Goal: Task Accomplishment & Management: Manage account settings

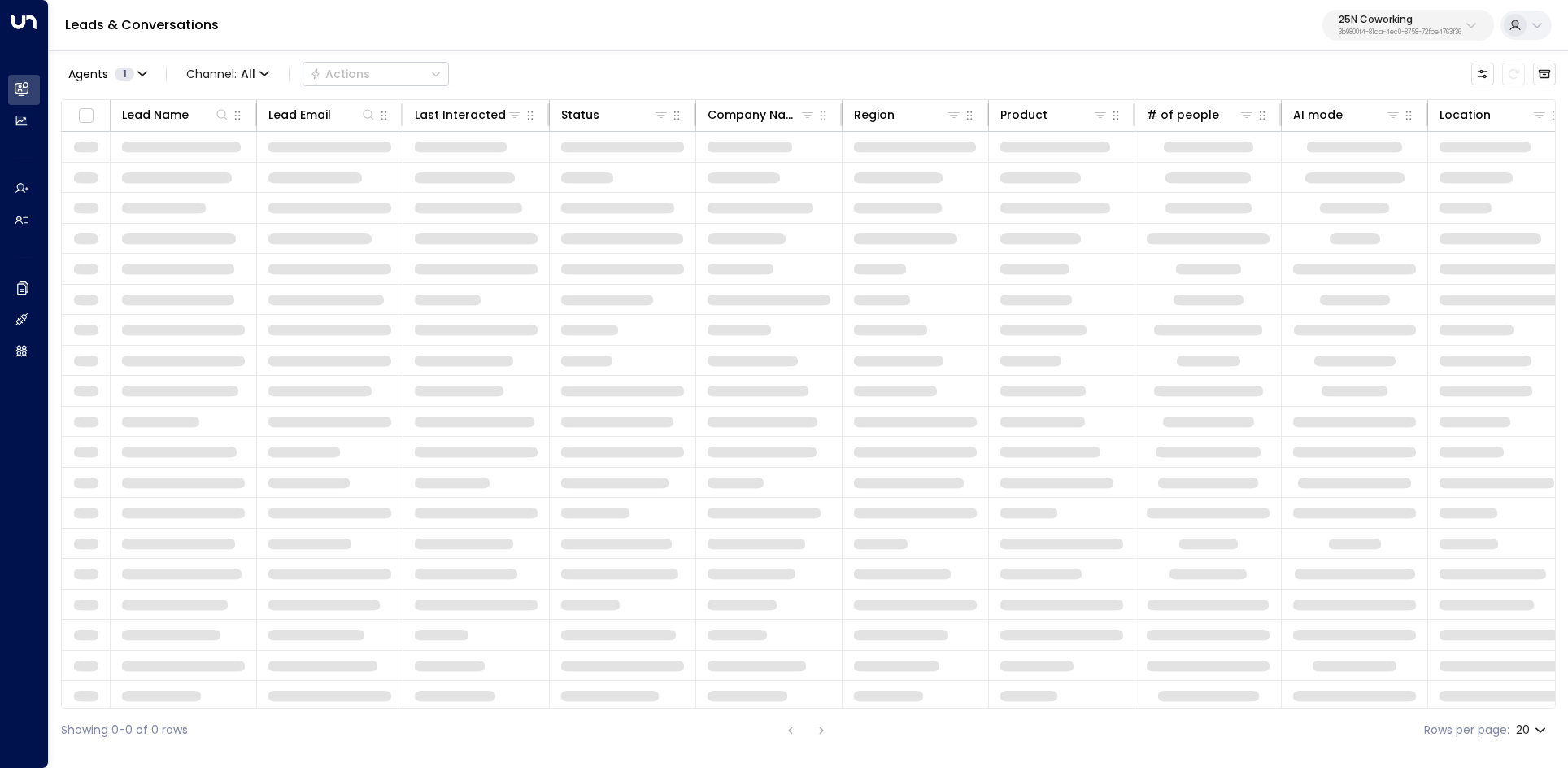
click at [1404, 44] on div "Leads & Conversations 25N Coworking 3b9800f4-81ca-4ec0-8758-72fbe4763f36" at bounding box center [808, 25] width 1519 height 51
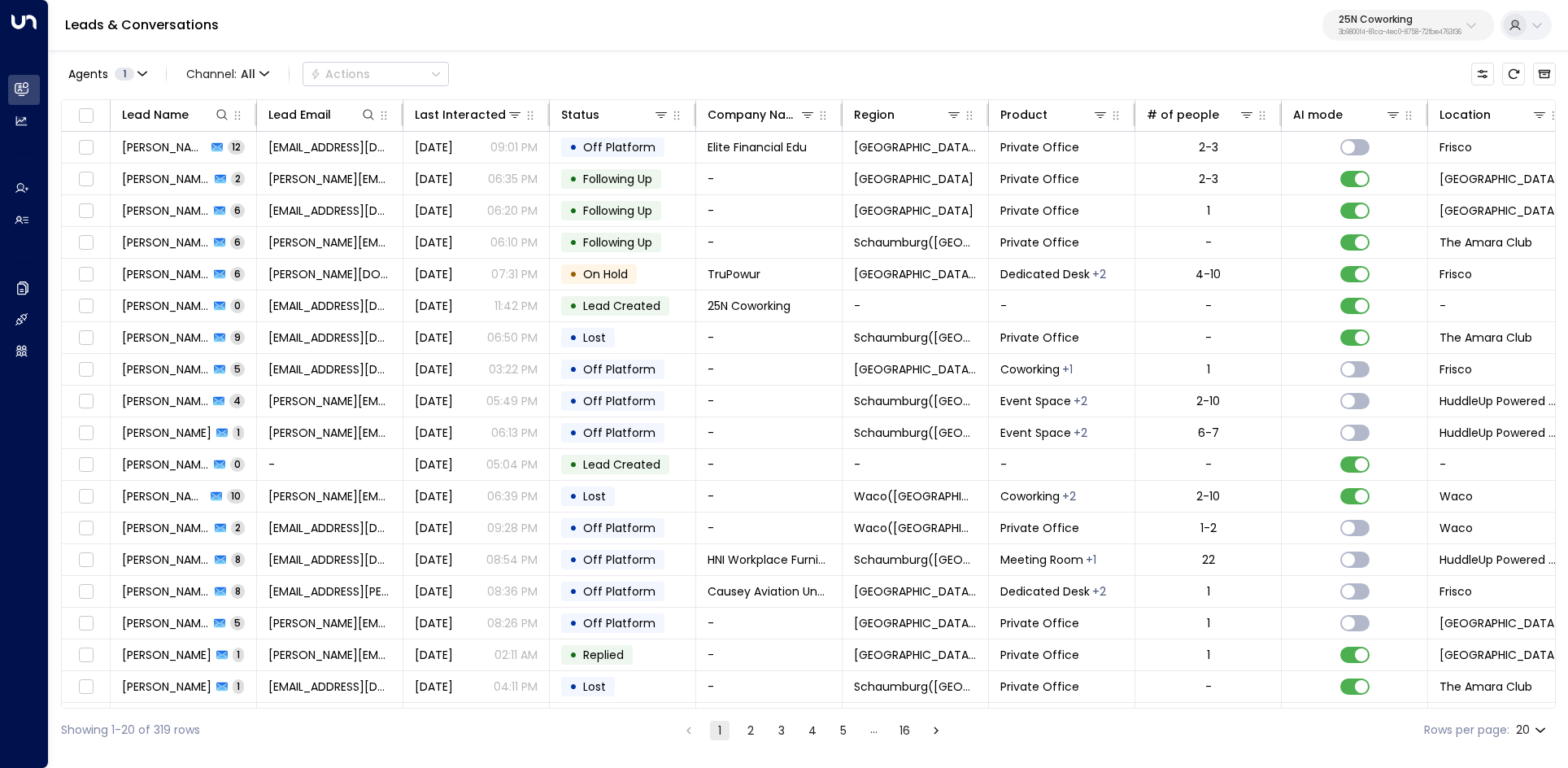
click at [1372, 21] on p "25N Coworking" at bounding box center [1400, 19] width 123 height 10
type input "******"
click at [1323, 119] on div "StorQuest ID: 95e12634-a2b0-4ea9-845a-0bcfa50e2d19" at bounding box center [1361, 129] width 231 height 34
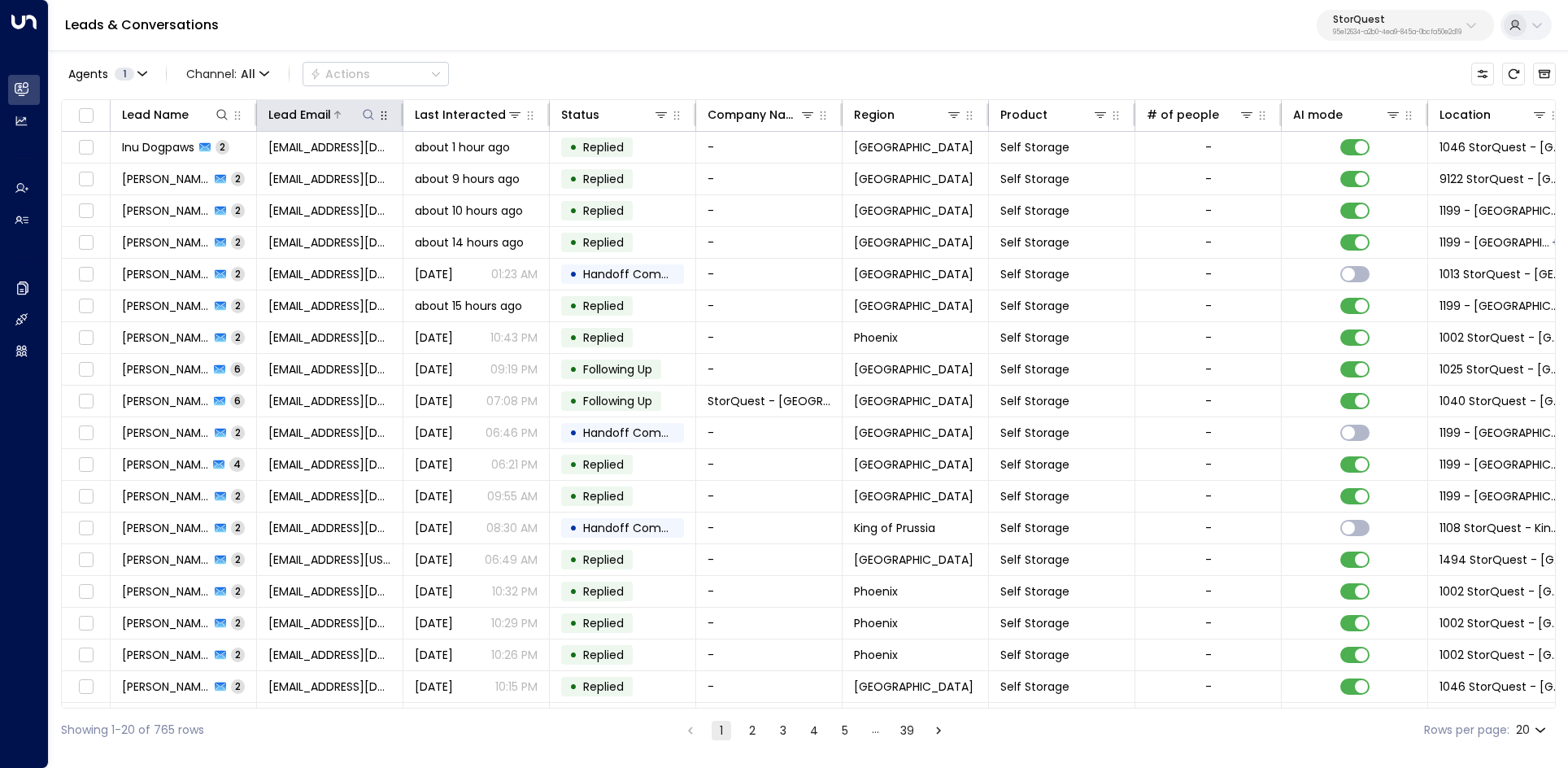
click at [349, 108] on div at bounding box center [353, 114] width 45 height 16
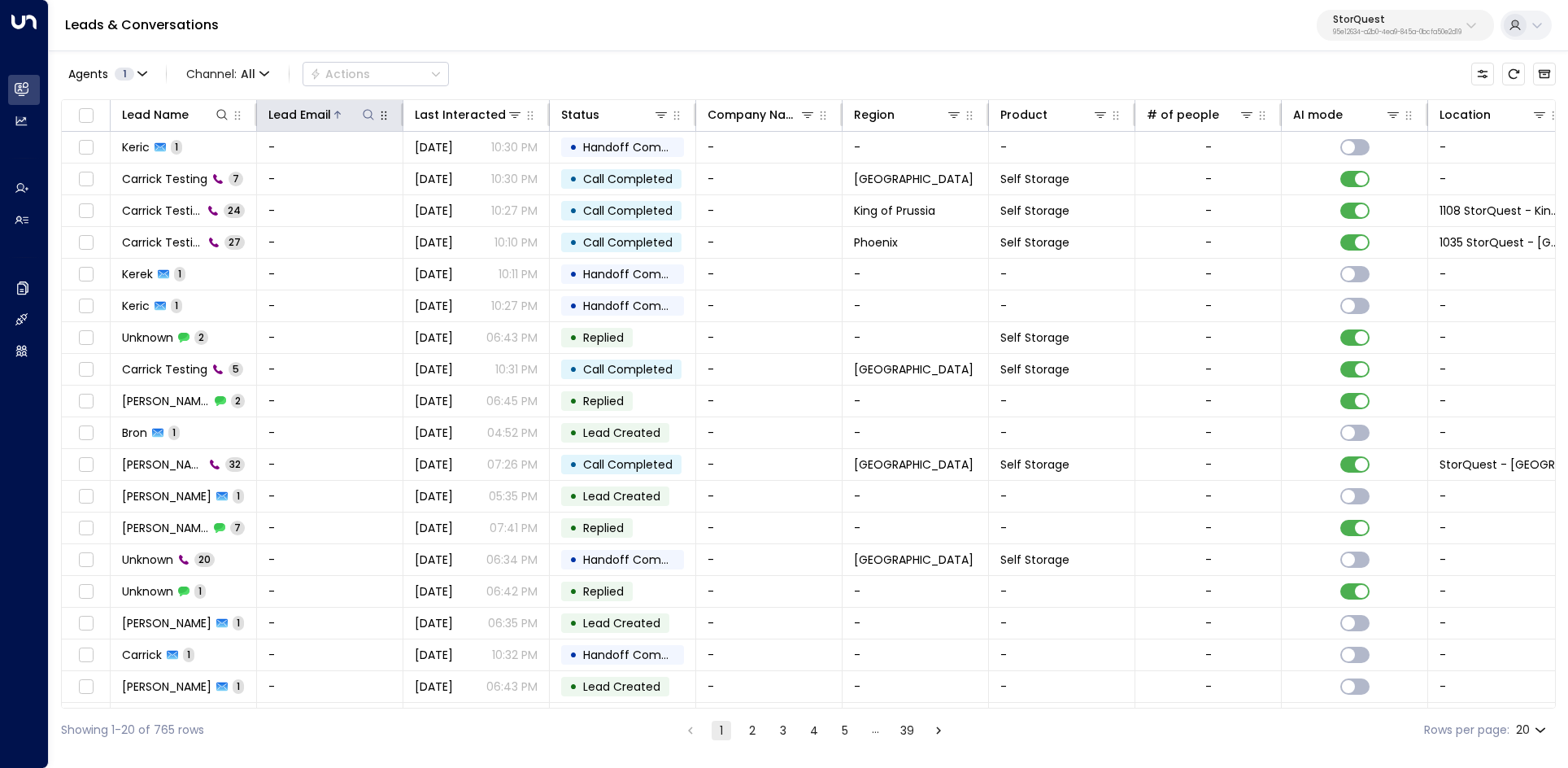
click at [348, 112] on div at bounding box center [353, 114] width 45 height 16
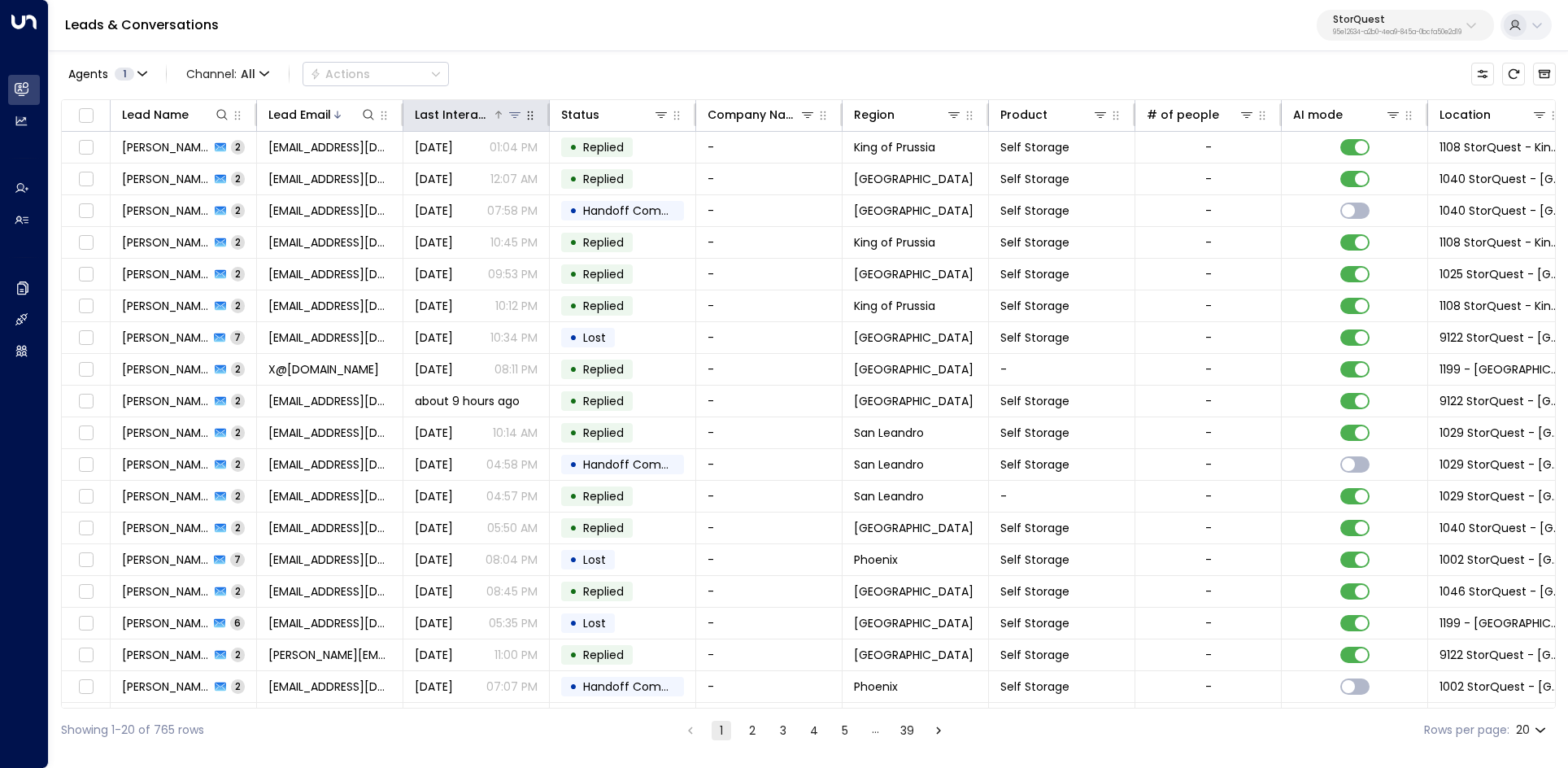
click at [448, 107] on div "Last Interacted" at bounding box center [453, 114] width 77 height 19
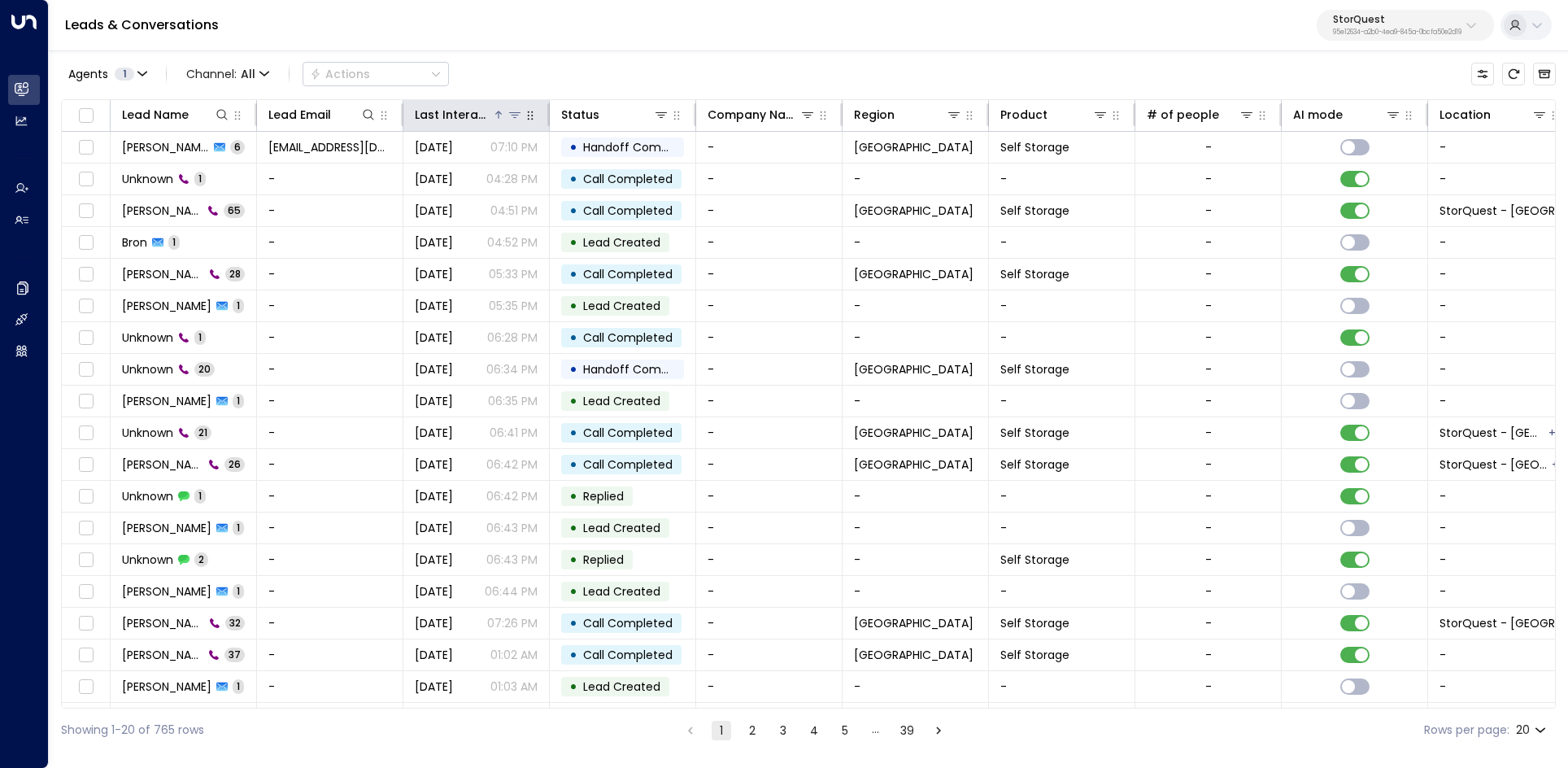
click at [448, 107] on div "Last Interacted" at bounding box center [453, 114] width 77 height 19
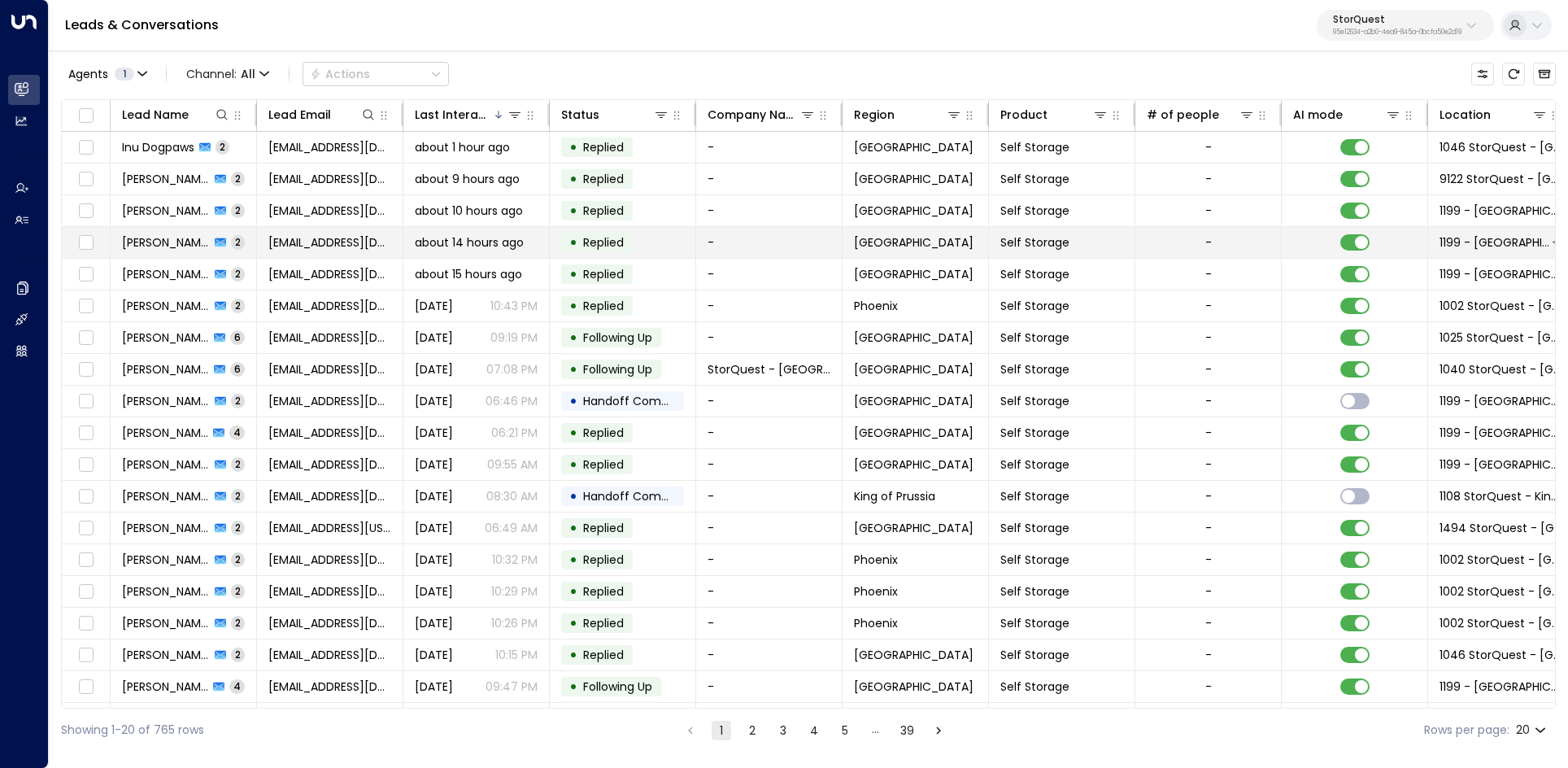
click at [473, 248] on span "about 14 hours ago" at bounding box center [469, 242] width 109 height 16
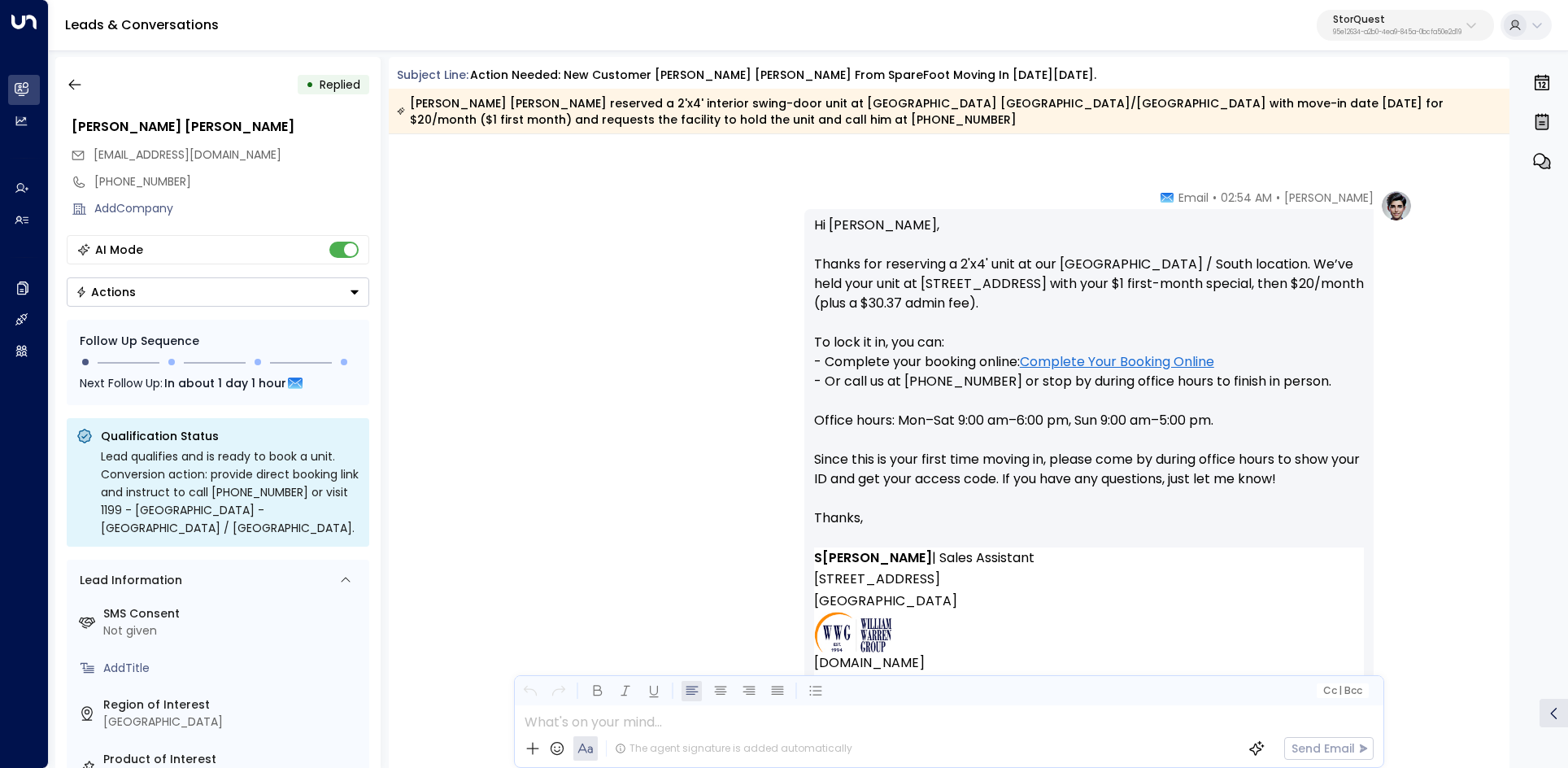
scroll to position [1531, 0]
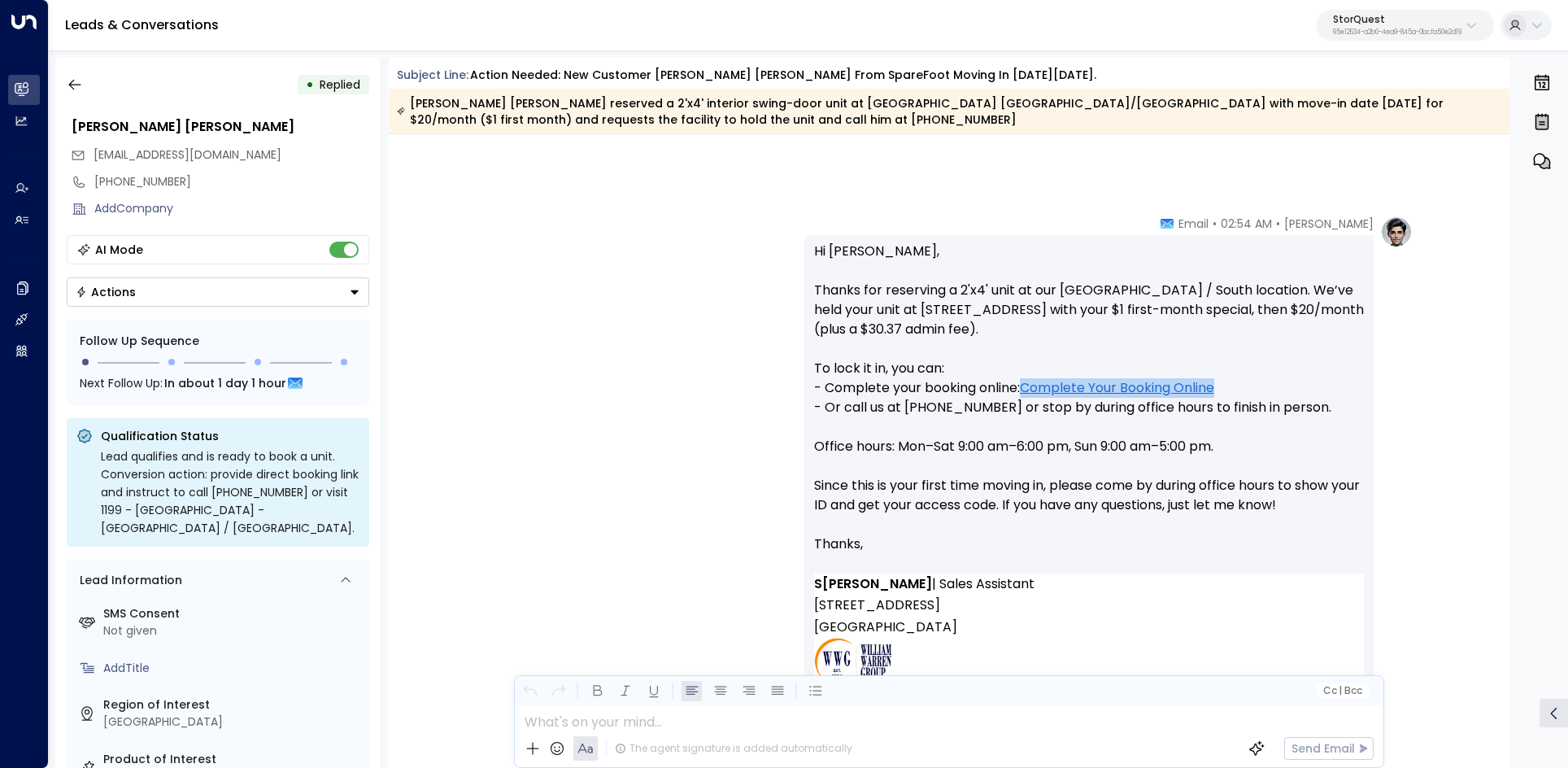
drag, startPoint x: 1046, startPoint y: 385, endPoint x: 1104, endPoint y: 373, distance: 59.2
click at [1104, 373] on p "Hi [PERSON_NAME], Thanks for reserving a 2'x4' unit at our [GEOGRAPHIC_DATA] / …" at bounding box center [1089, 407] width 550 height 332
click at [1102, 386] on link "Complete Your Booking Online" at bounding box center [1117, 388] width 195 height 19
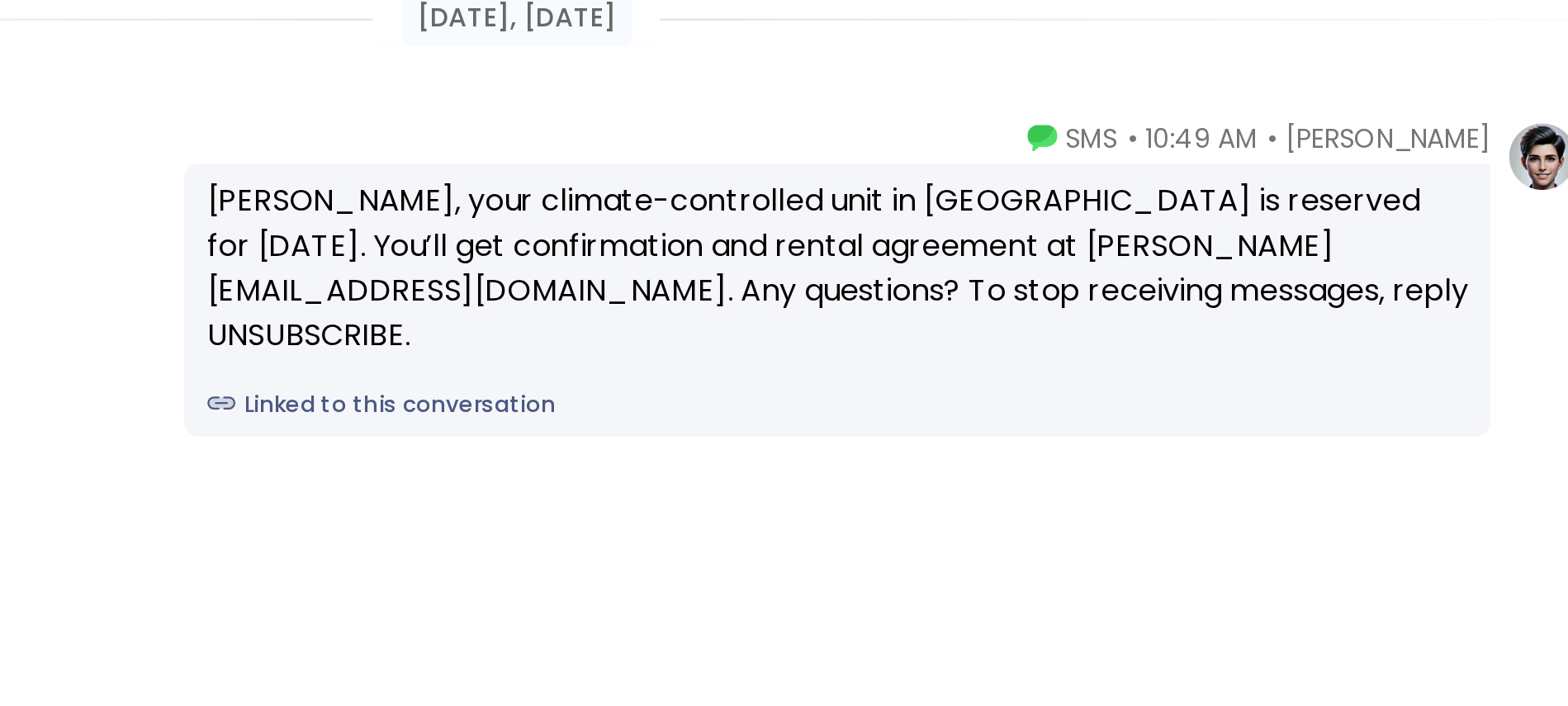
click at [1074, 256] on div "[PERSON_NAME], your climate-controlled unit in [GEOGRAPHIC_DATA] is reserved fo…" at bounding box center [1092, 264] width 558 height 79
click at [1074, 256] on div "James, your climate-controlled unit in Phoenix is reserved for Nov 1. You’ll ge…" at bounding box center [1092, 264] width 558 height 79
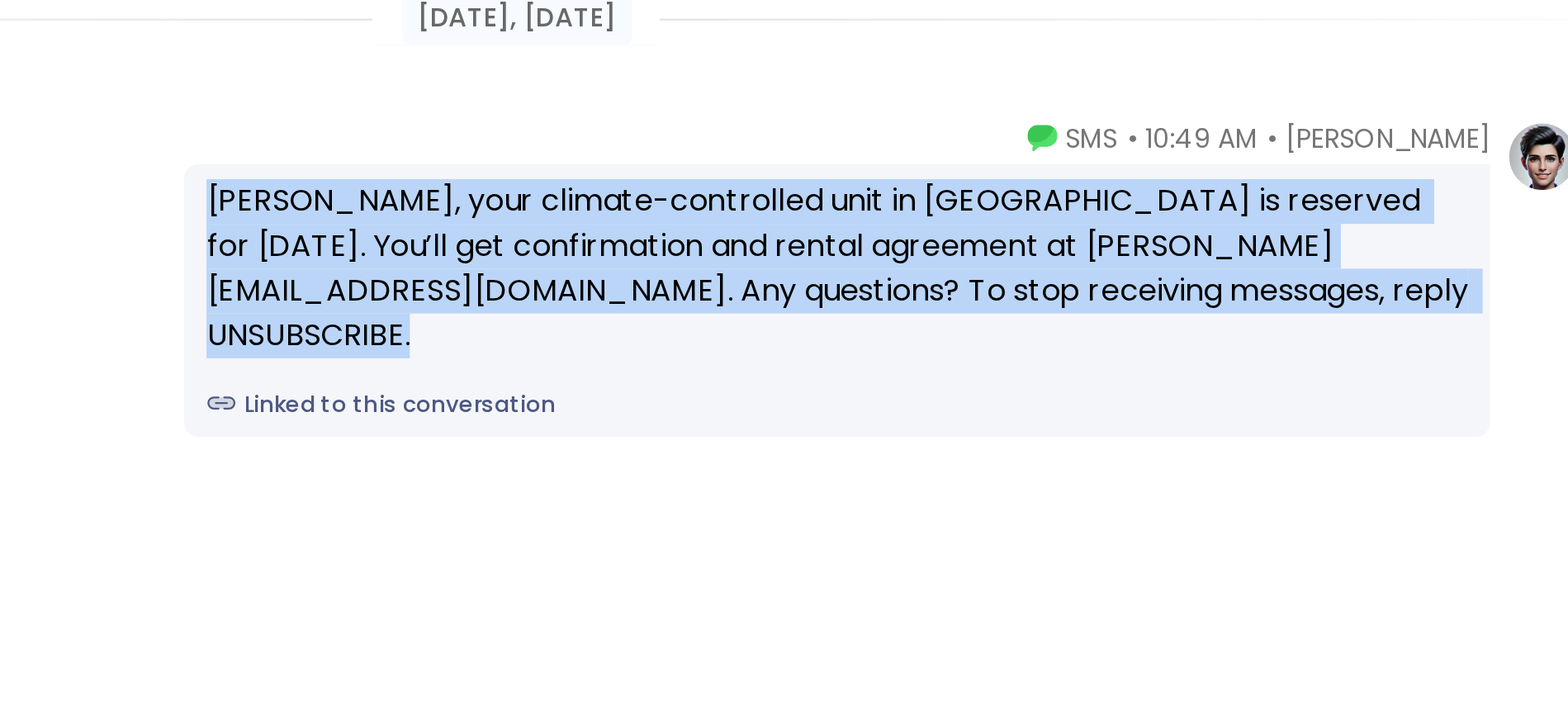
click at [1074, 256] on div "James, your climate-controlled unit in Phoenix is reserved for Nov 1. You’ll ge…" at bounding box center [1092, 264] width 558 height 79
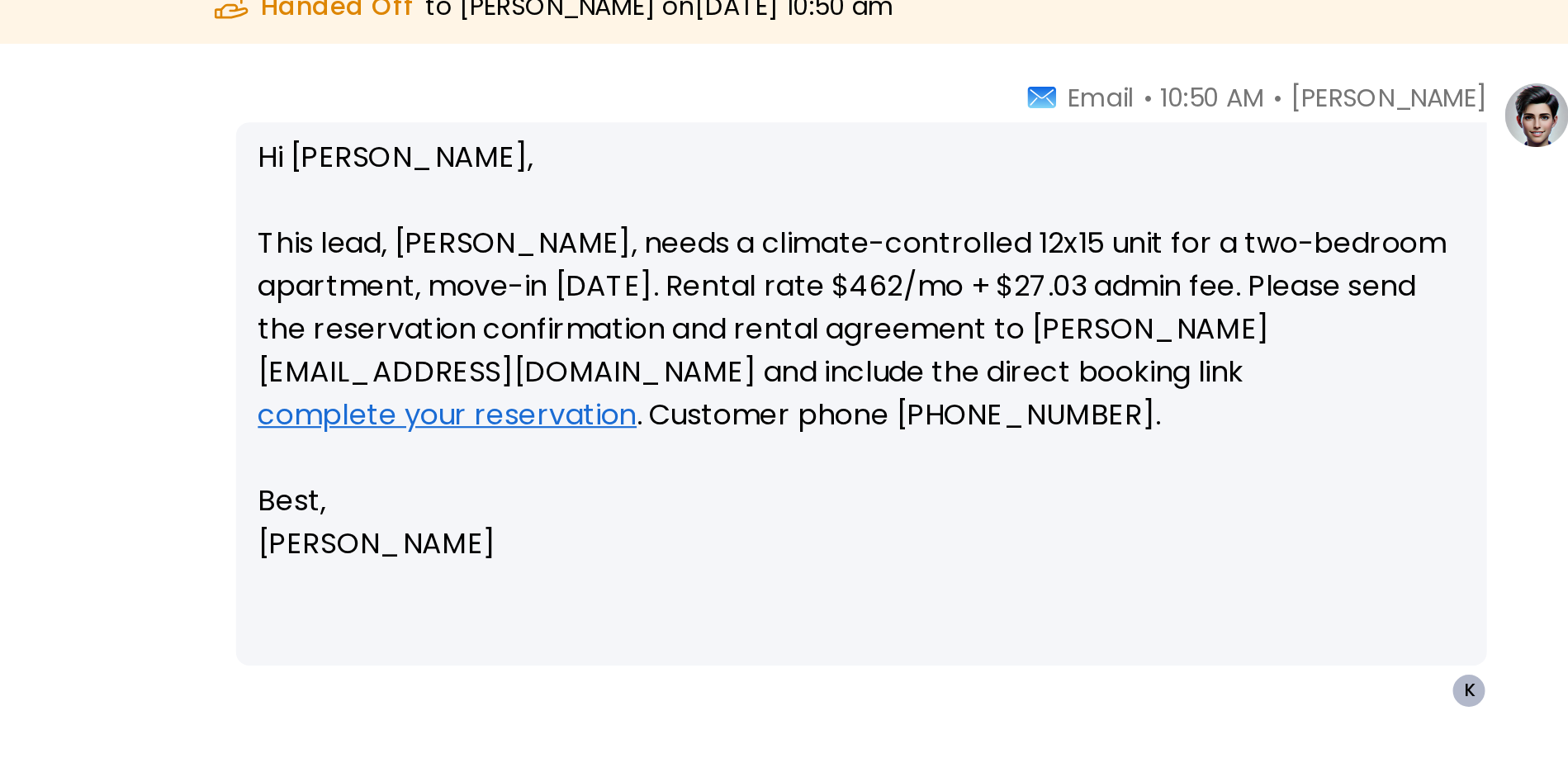
scroll to position [43, 0]
